Goal: Task Accomplishment & Management: Use online tool/utility

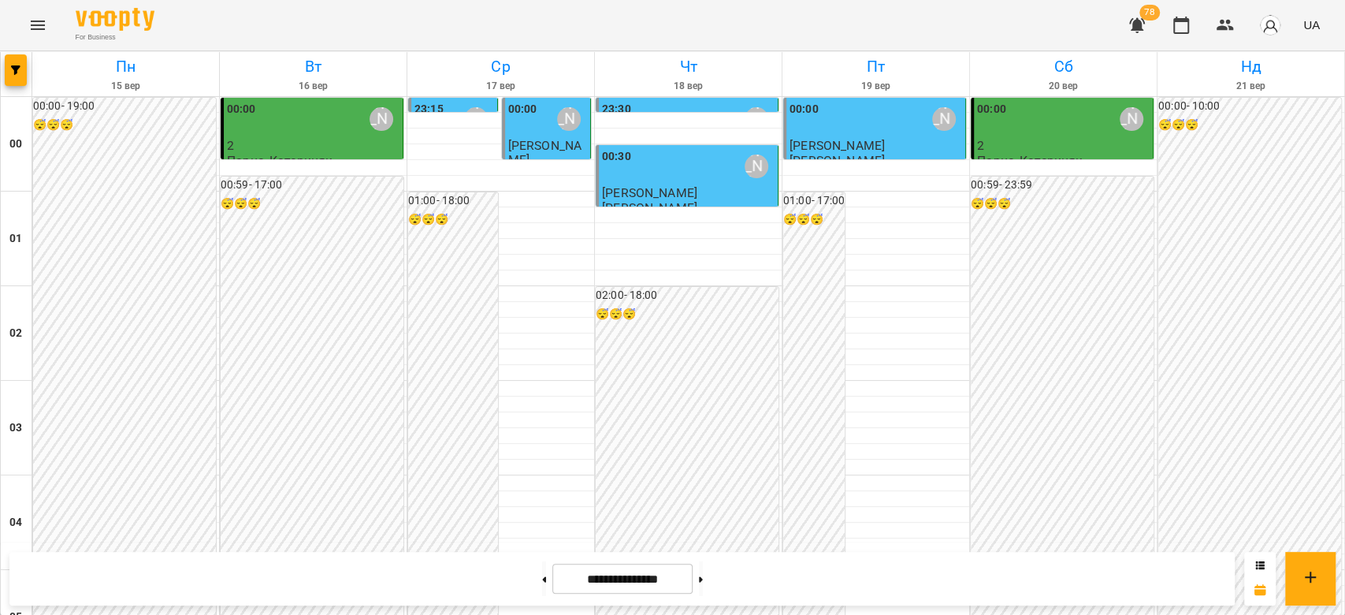
scroll to position [735, 0]
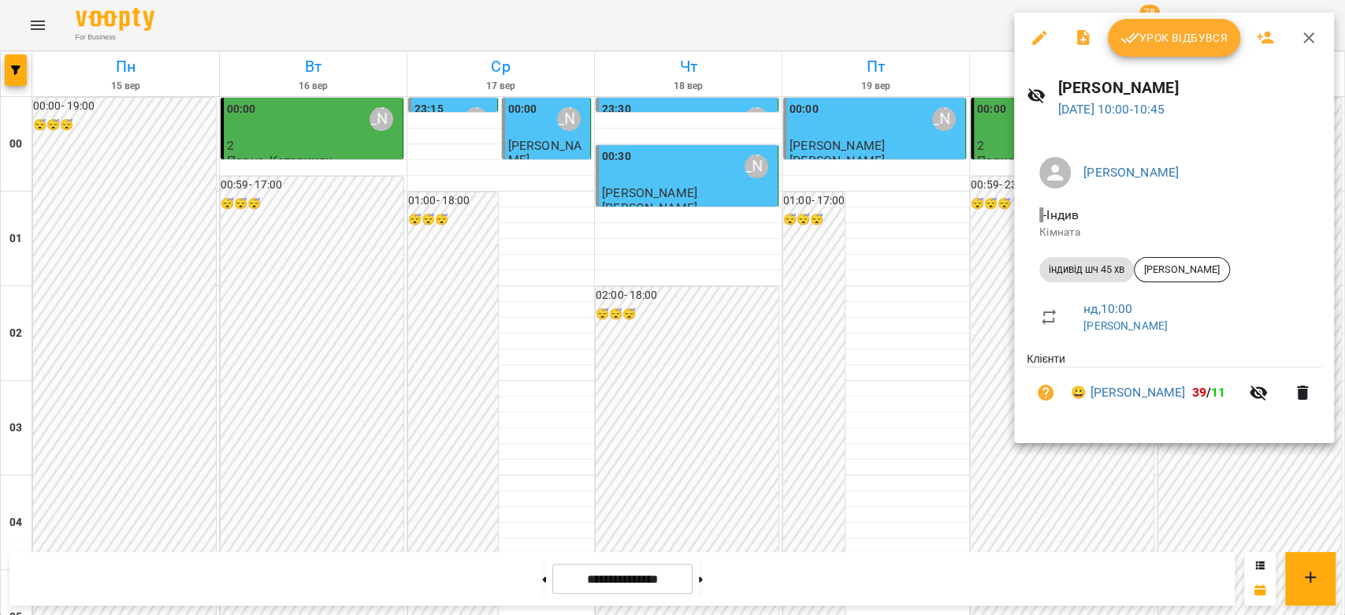
click at [1176, 61] on div "Урок відбувся" at bounding box center [1174, 38] width 320 height 50
click at [1169, 37] on span "Урок відбувся" at bounding box center [1173, 37] width 107 height 19
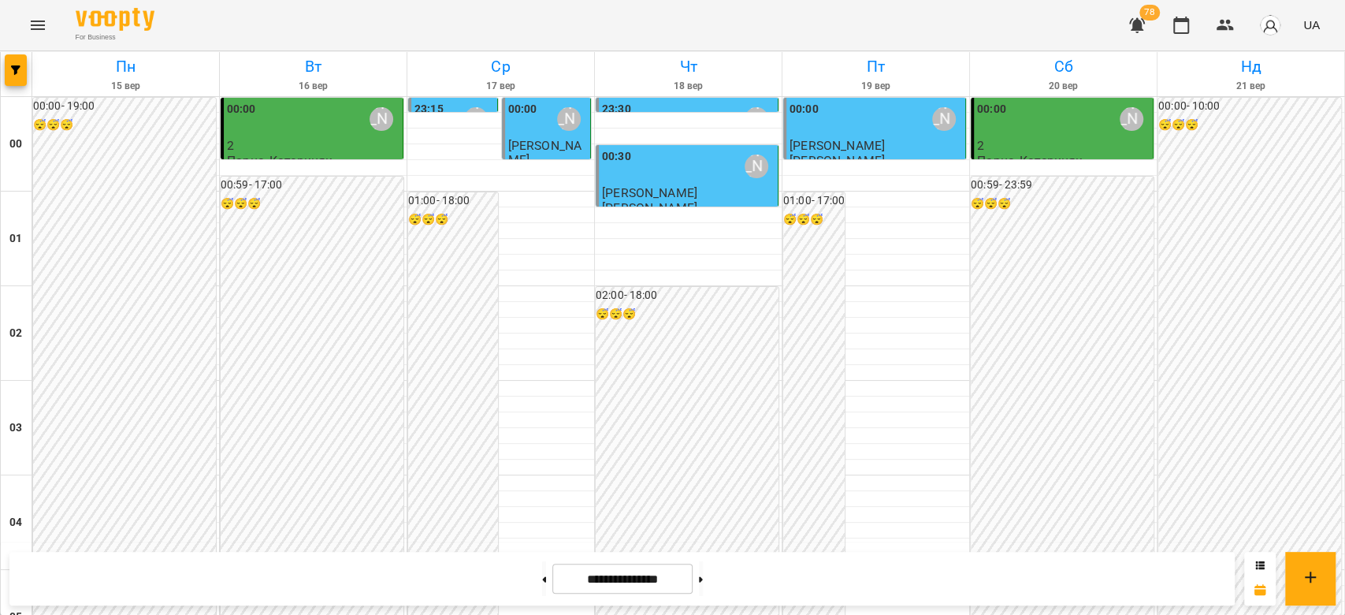
scroll to position [945, 0]
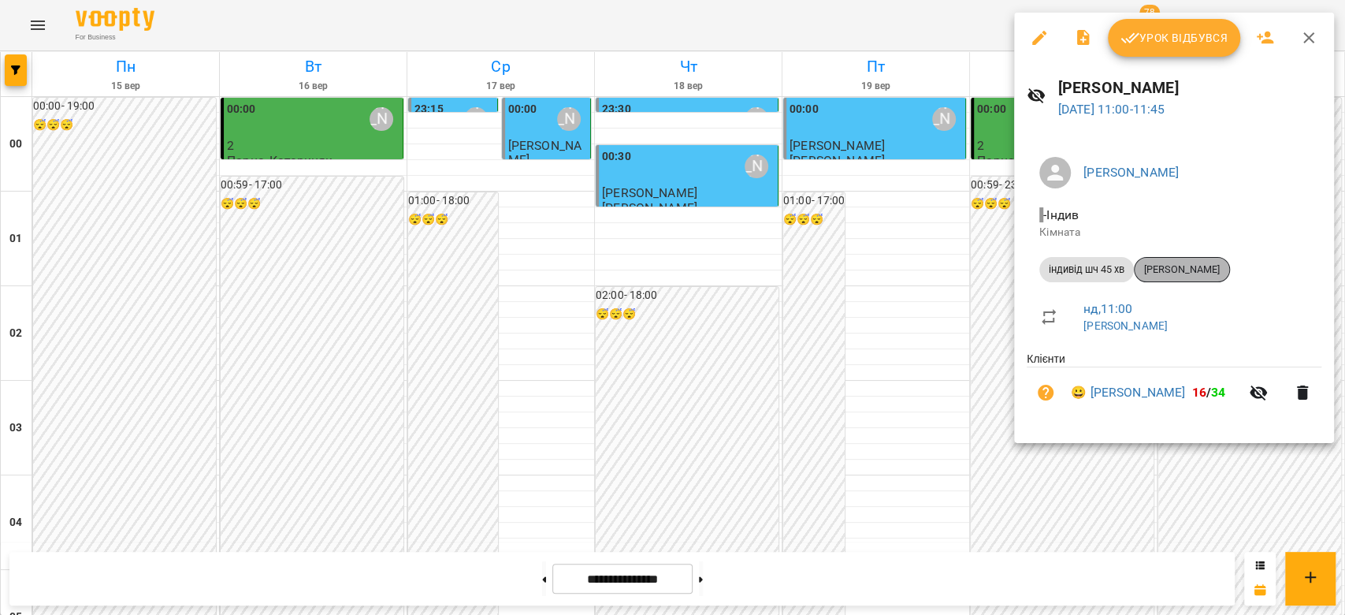
click at [1229, 274] on span "[PERSON_NAME]" at bounding box center [1182, 269] width 95 height 14
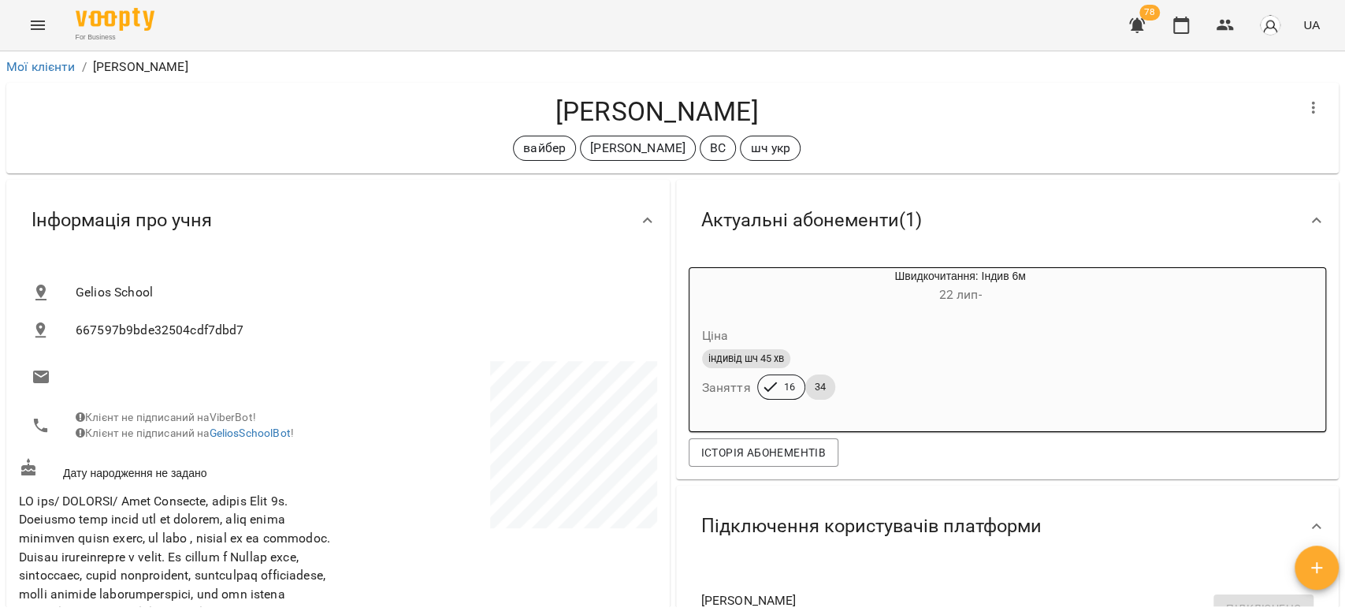
drag, startPoint x: 788, startPoint y: 113, endPoint x: 500, endPoint y: 120, distance: 287.6
click at [500, 120] on h4 "[PERSON_NAME]" at bounding box center [657, 111] width 1276 height 32
copy h4 "[PERSON_NAME]"
